Goal: Information Seeking & Learning: Learn about a topic

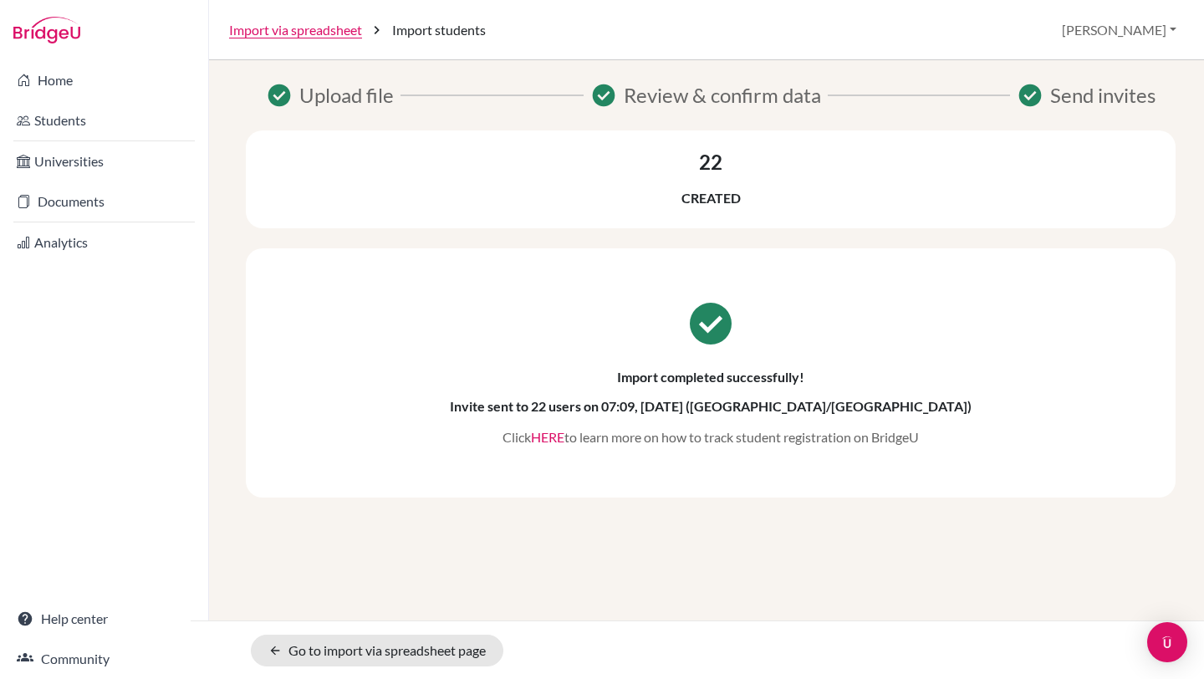
click at [553, 436] on link "HERE" at bounding box center [547, 437] width 33 height 16
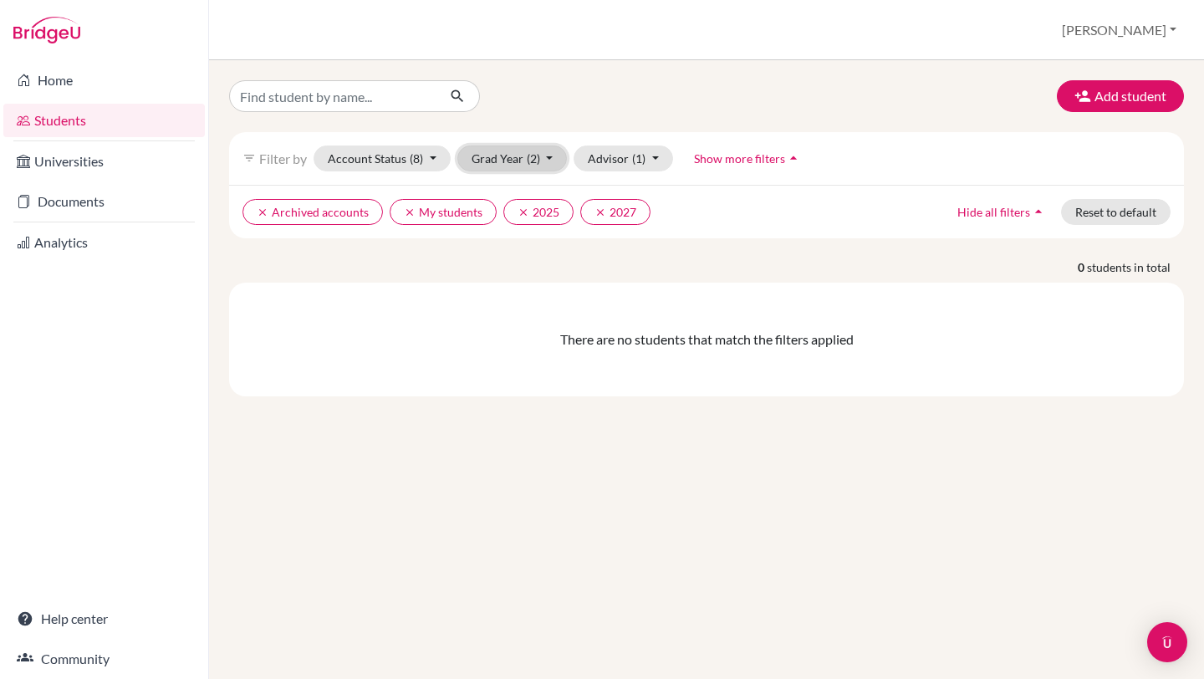
click at [499, 157] on button "Grad Year (2)" at bounding box center [512, 158] width 110 height 26
click at [500, 222] on span "2026" at bounding box center [493, 221] width 30 height 20
